Goal: Task Accomplishment & Management: Manage account settings

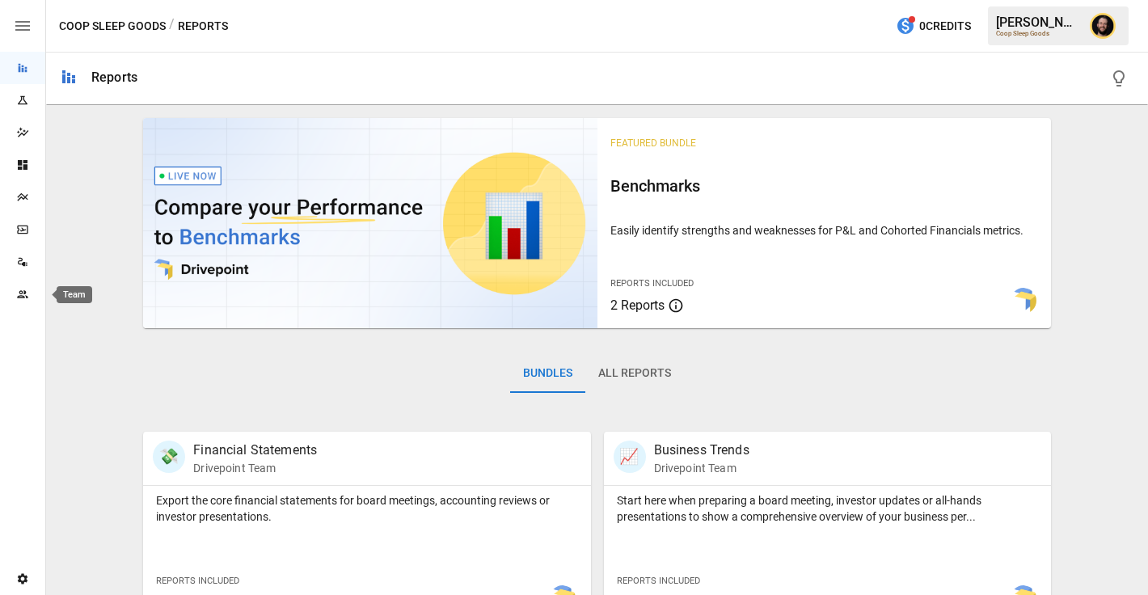
click at [18, 293] on icon "Team" at bounding box center [22, 294] width 13 height 13
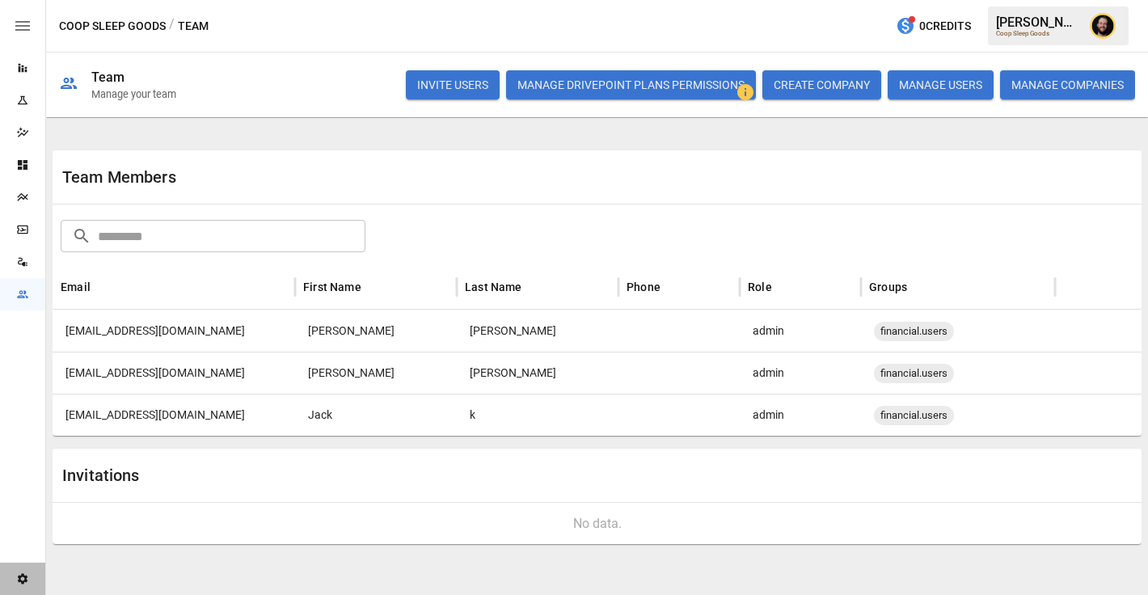
click at [19, 571] on div "Settings" at bounding box center [22, 579] width 45 height 32
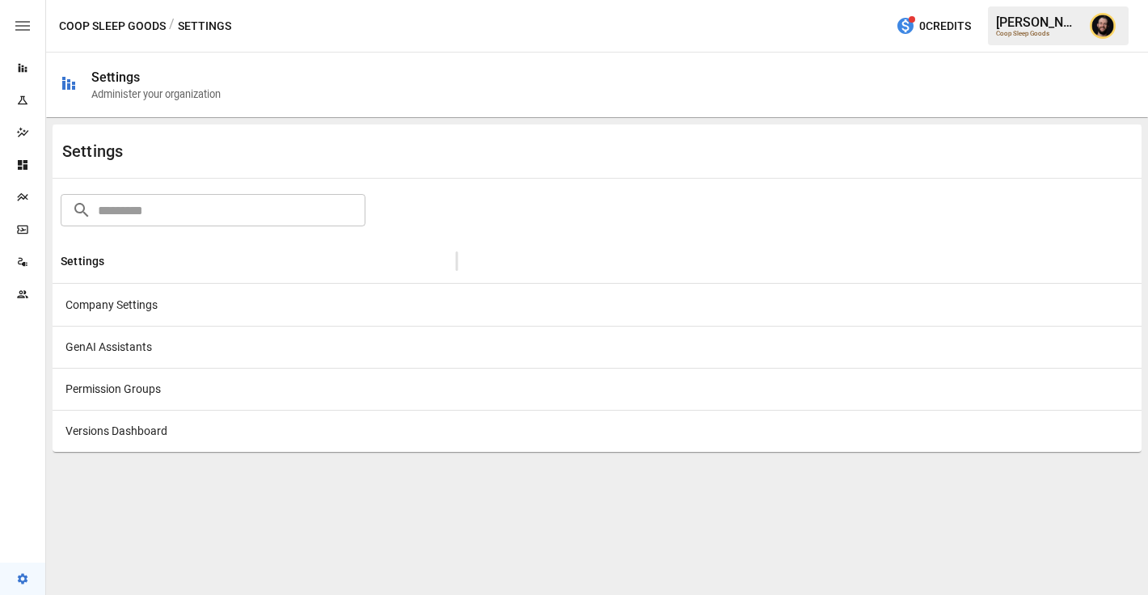
click at [474, 318] on div at bounding box center [799, 305] width 685 height 42
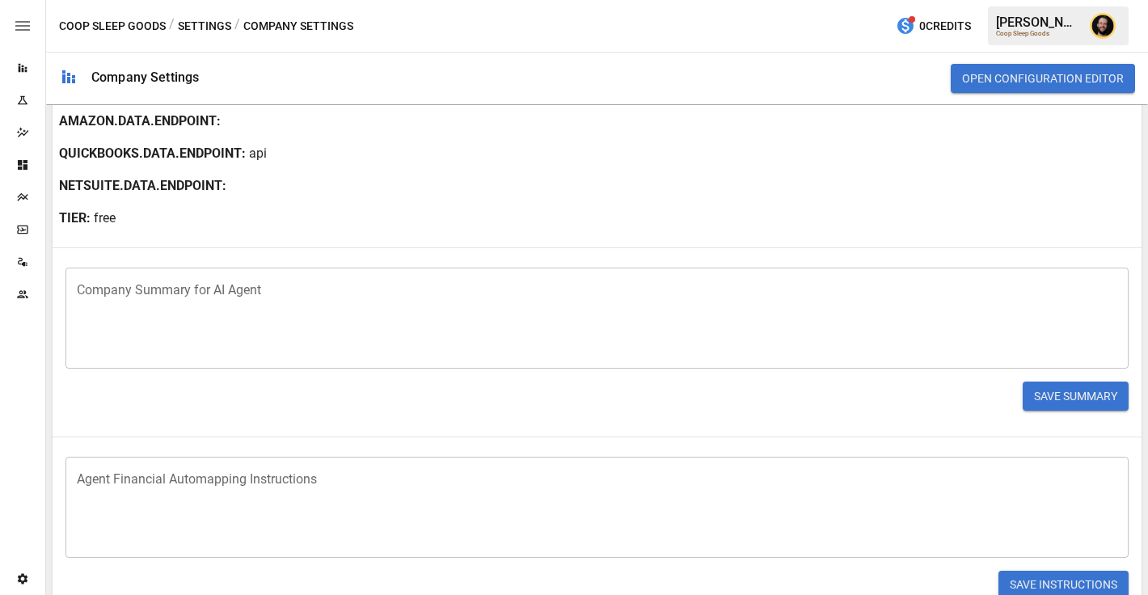
scroll to position [410, 0]
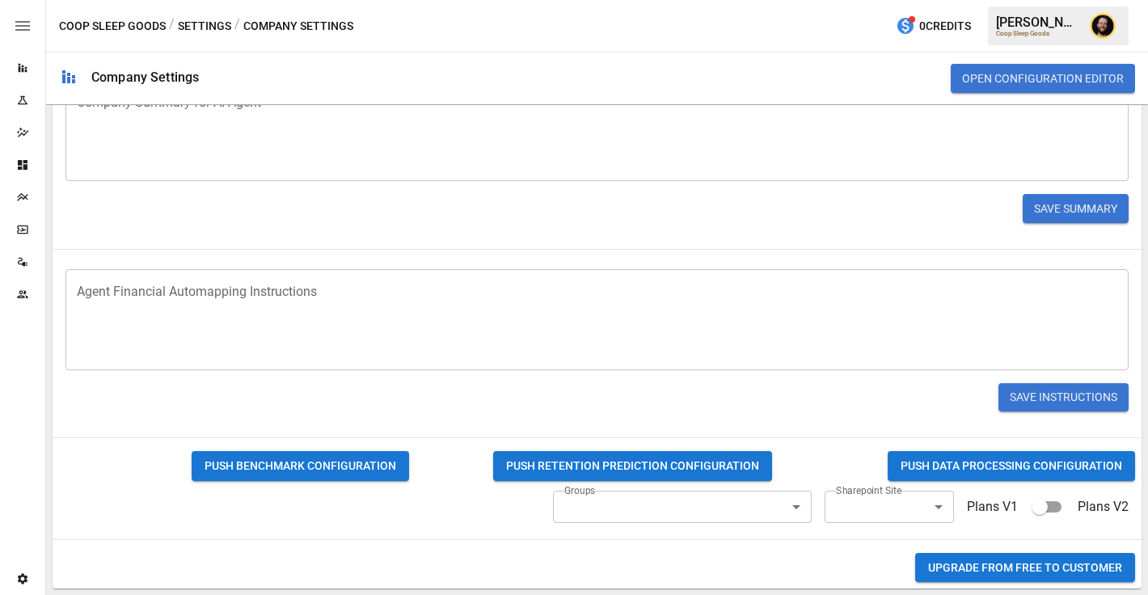
click at [1039, 565] on button "Upgrade from FREE to CUSTOMER" at bounding box center [1025, 568] width 220 height 30
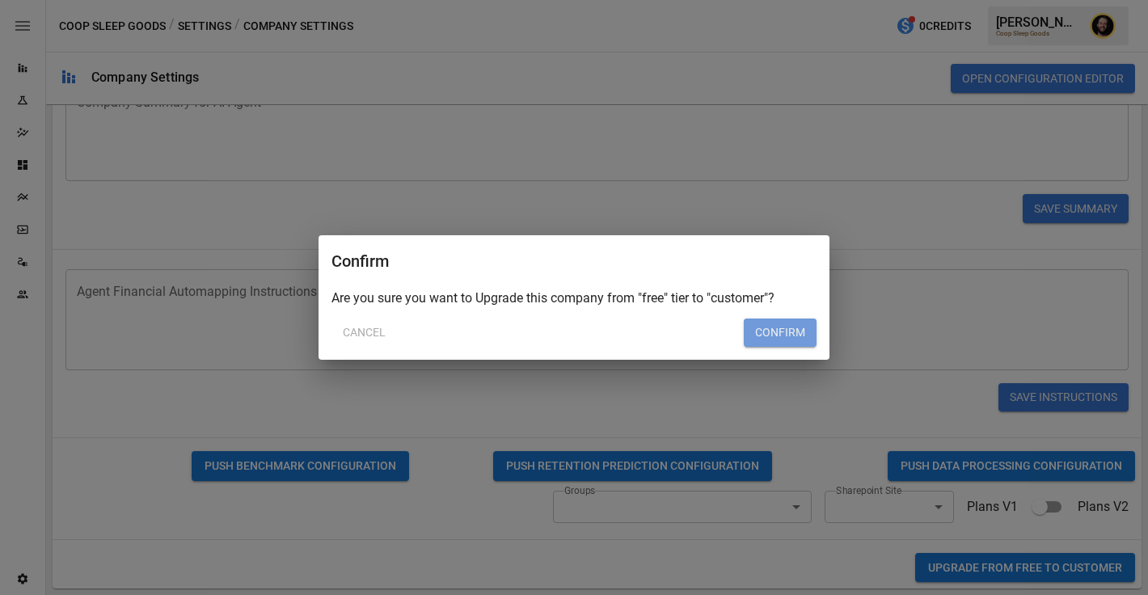
click at [787, 322] on button "Confirm" at bounding box center [780, 332] width 73 height 29
